Goal: Information Seeking & Learning: Learn about a topic

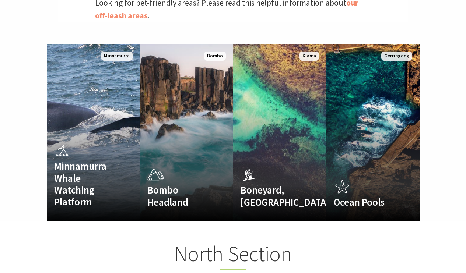
scroll to position [471, 0]
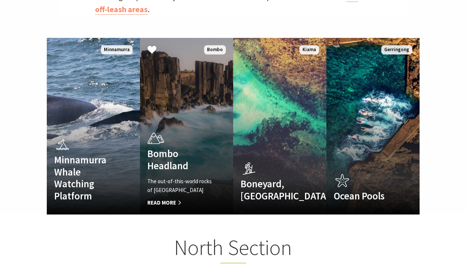
click at [171, 113] on link "Bombo Headland The out-of-this-world rocks of Bombo Headland Read More Bombo" at bounding box center [186, 126] width 93 height 177
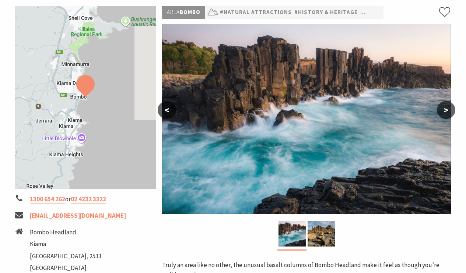
scroll to position [126, 0]
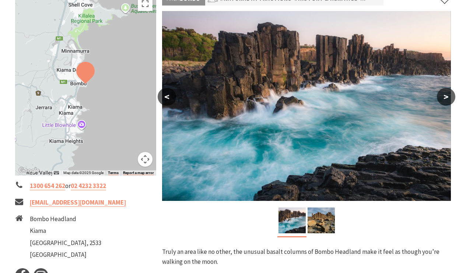
click at [443, 96] on button ">" at bounding box center [446, 97] width 18 height 18
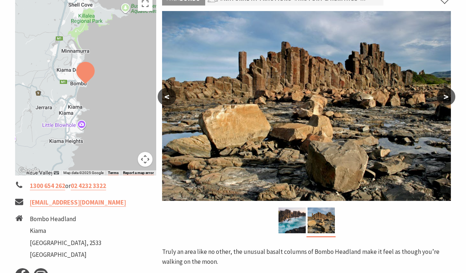
click at [443, 96] on button ">" at bounding box center [446, 97] width 18 height 18
click at [445, 96] on button ">" at bounding box center [446, 97] width 18 height 18
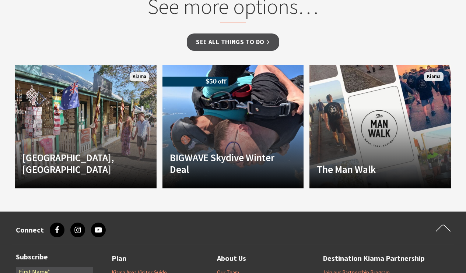
scroll to position [470, 0]
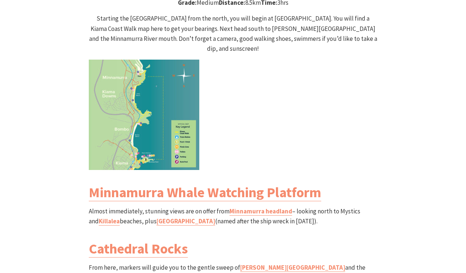
scroll to position [738, 0]
